Goal: Information Seeking & Learning: Learn about a topic

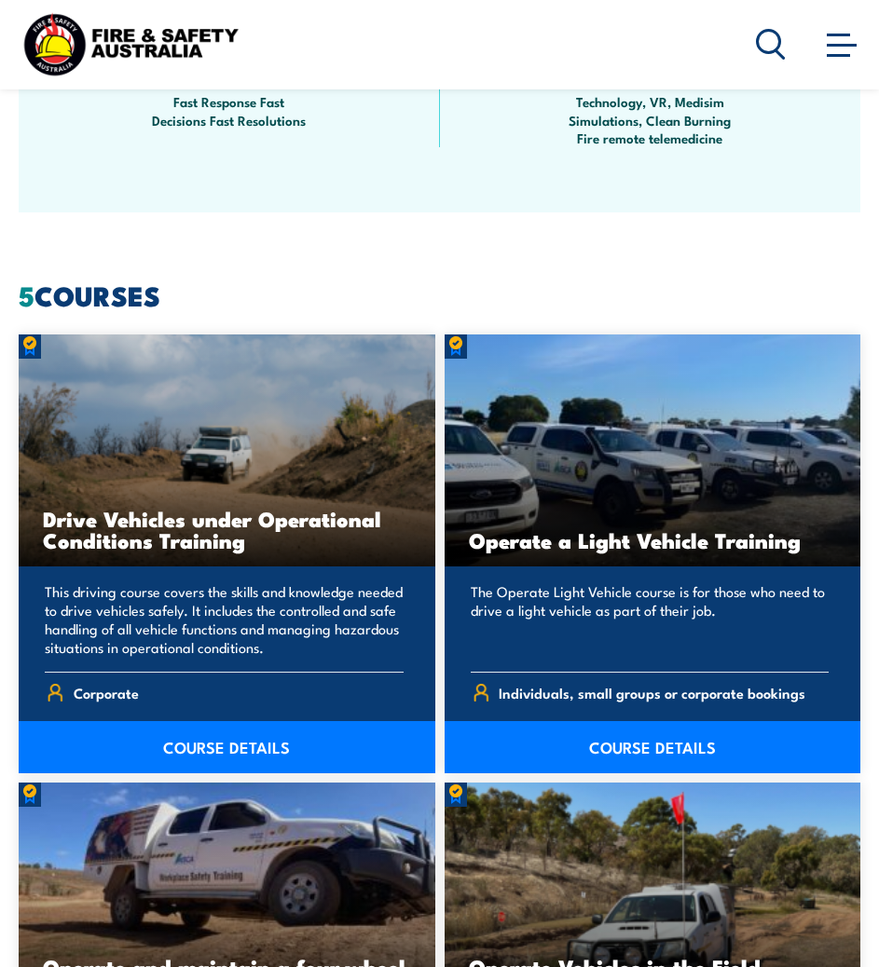
scroll to position [1727, 0]
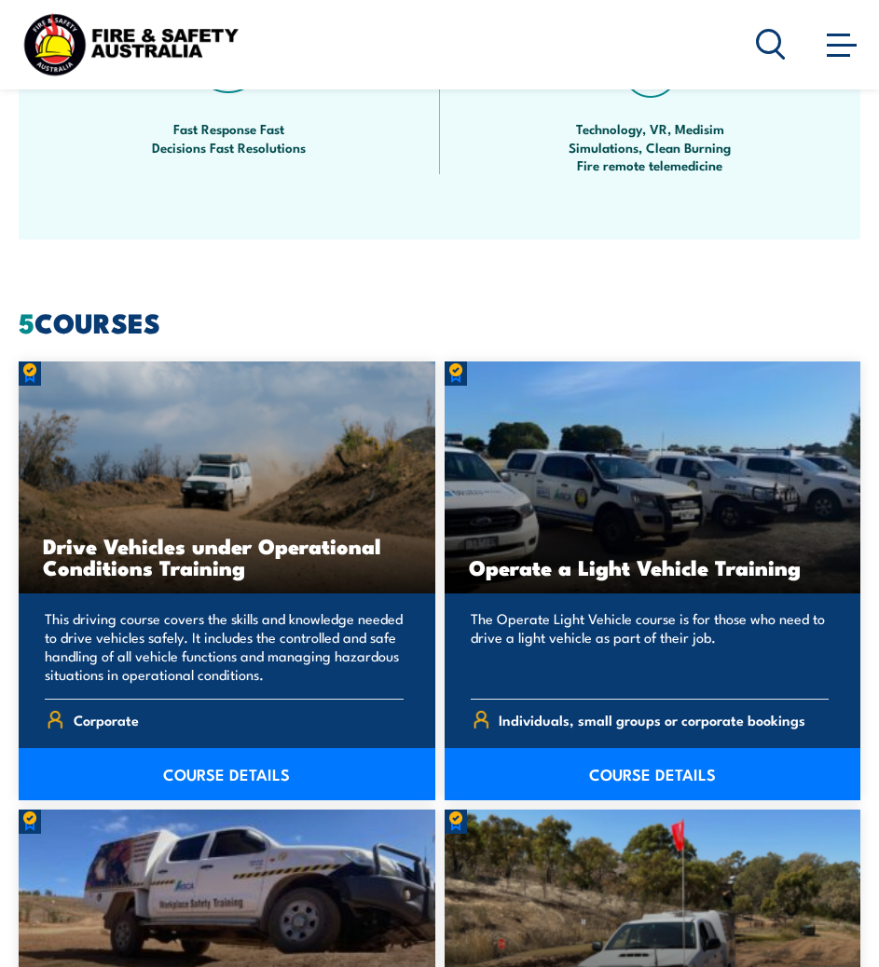
click at [230, 748] on link "COURSE DETAILS" at bounding box center [227, 774] width 416 height 52
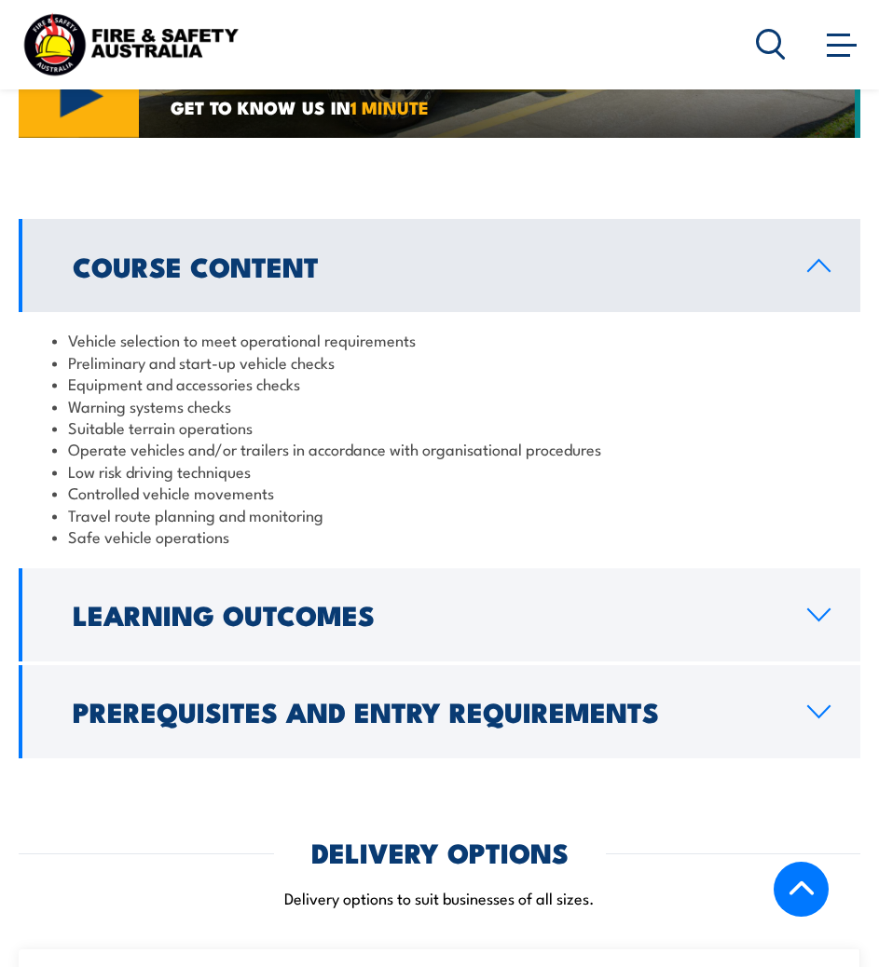
scroll to position [1828, 0]
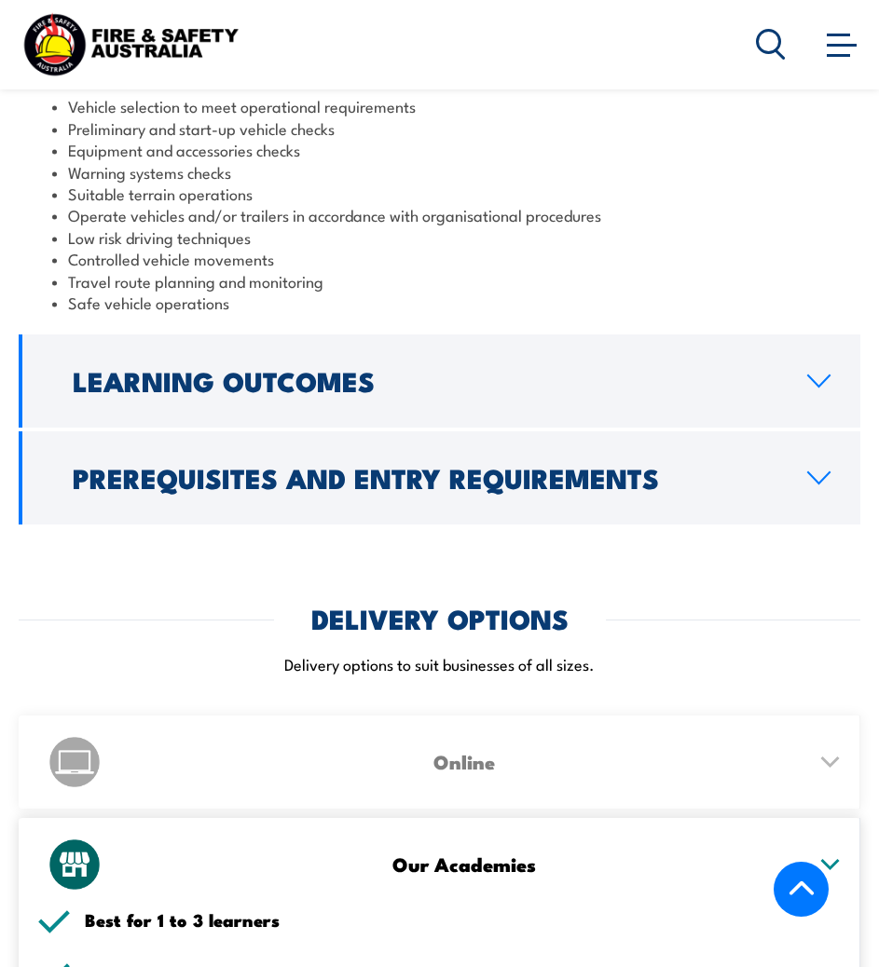
click at [428, 350] on link "Learning Outcomes" at bounding box center [439, 380] width 841 height 93
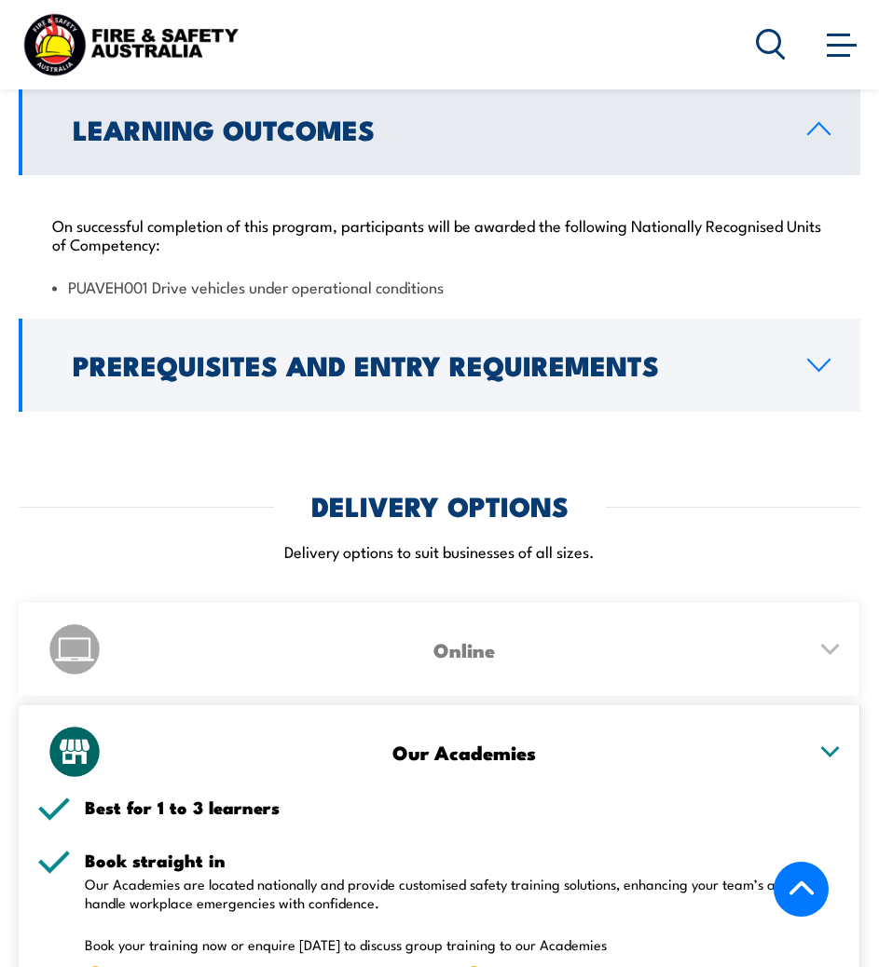
click at [316, 364] on h2 "Prerequisites and Entry Requirements" at bounding box center [425, 364] width 704 height 24
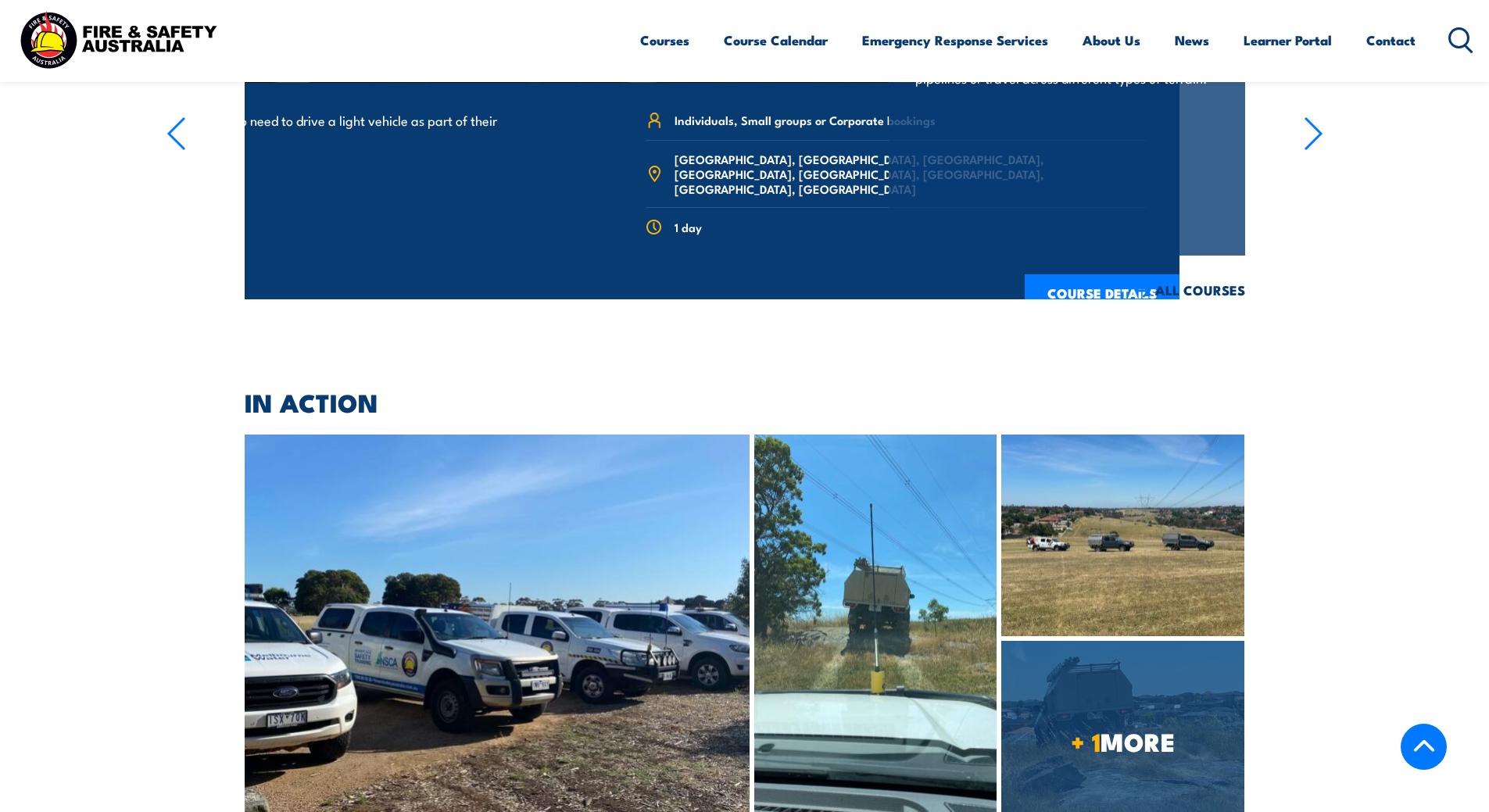
scroll to position [3060, 0]
